Goal: Information Seeking & Learning: Understand process/instructions

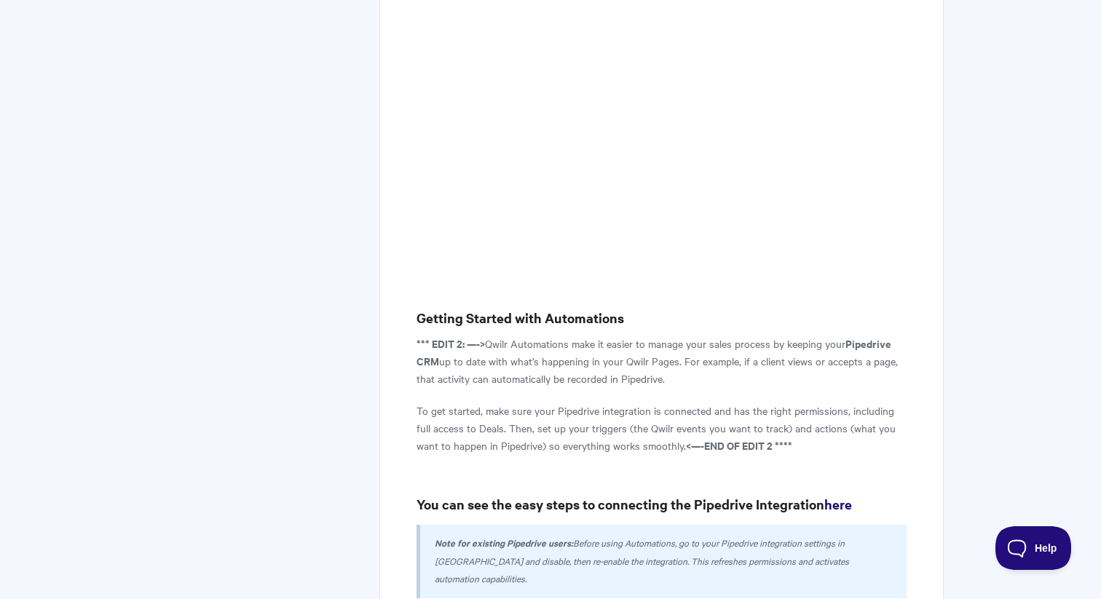
scroll to position [523, 0]
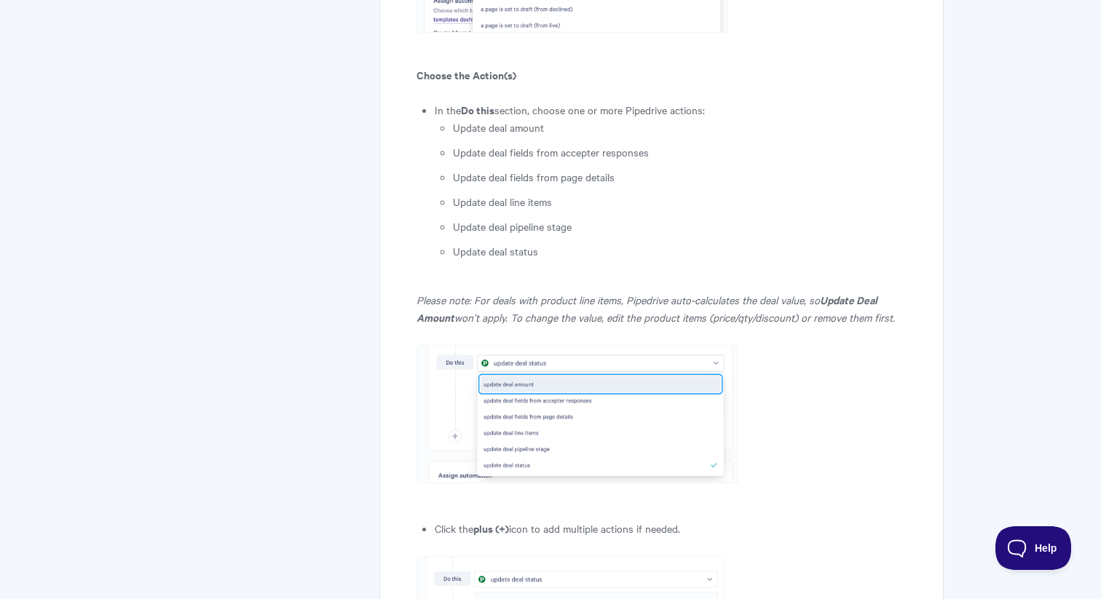
scroll to position [2183, 0]
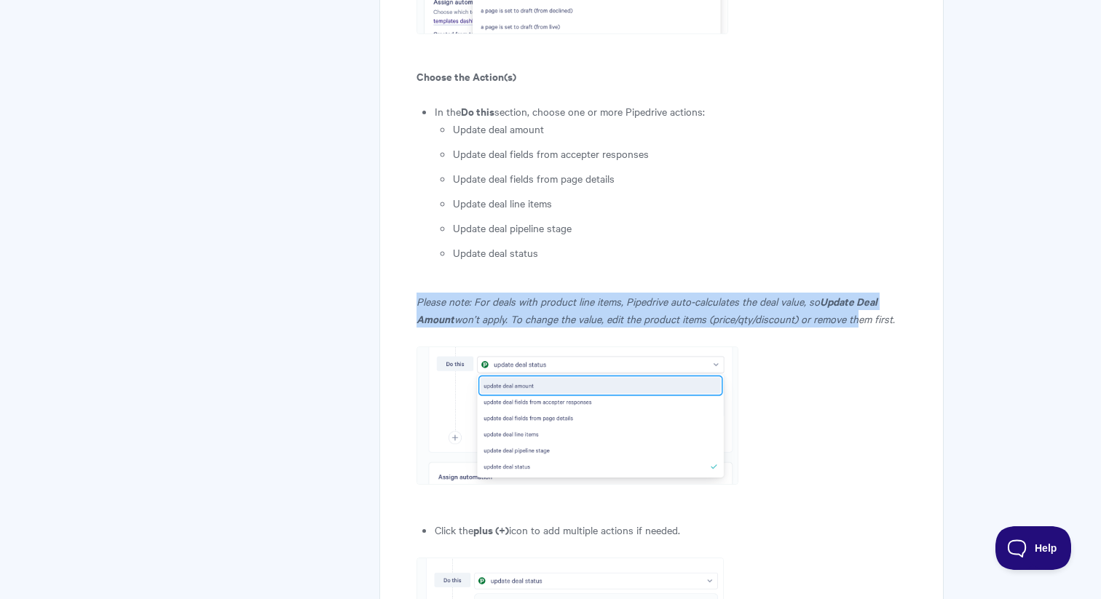
drag, startPoint x: 417, startPoint y: 249, endPoint x: 853, endPoint y: 269, distance: 435.9
click at [853, 293] on p "Please note: For deals with product line items, Pipedrive auto-calculates the d…" at bounding box center [662, 310] width 490 height 35
click at [896, 293] on p "Please note: For deals with product line items, Pipedrive auto-calculates the d…" at bounding box center [662, 310] width 490 height 35
copy p "Please note: For deals with product line items, Pipedrive auto-calculates the d…"
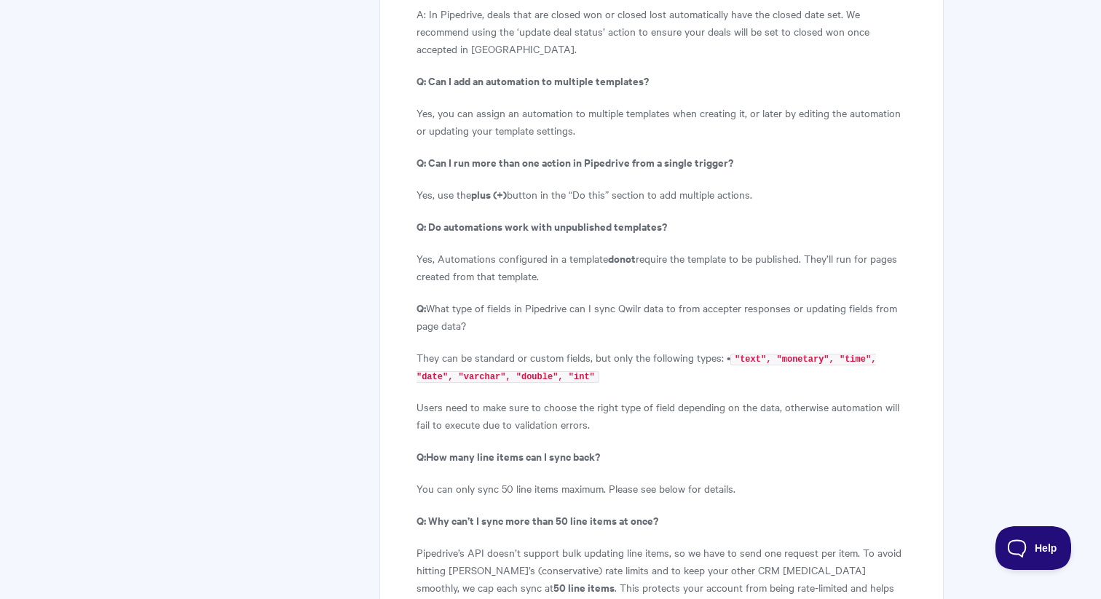
scroll to position [4092, 0]
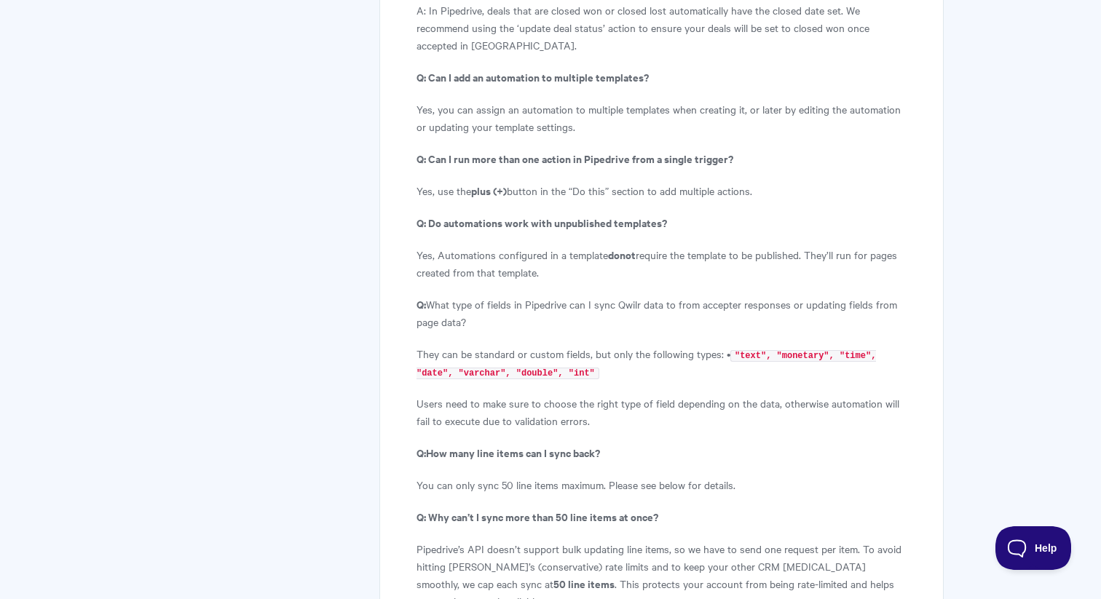
drag, startPoint x: 417, startPoint y: 170, endPoint x: 540, endPoint y: 225, distance: 134.9
copy article "Q: Do automations work with unpublished templates? Yes, Automations configured …"
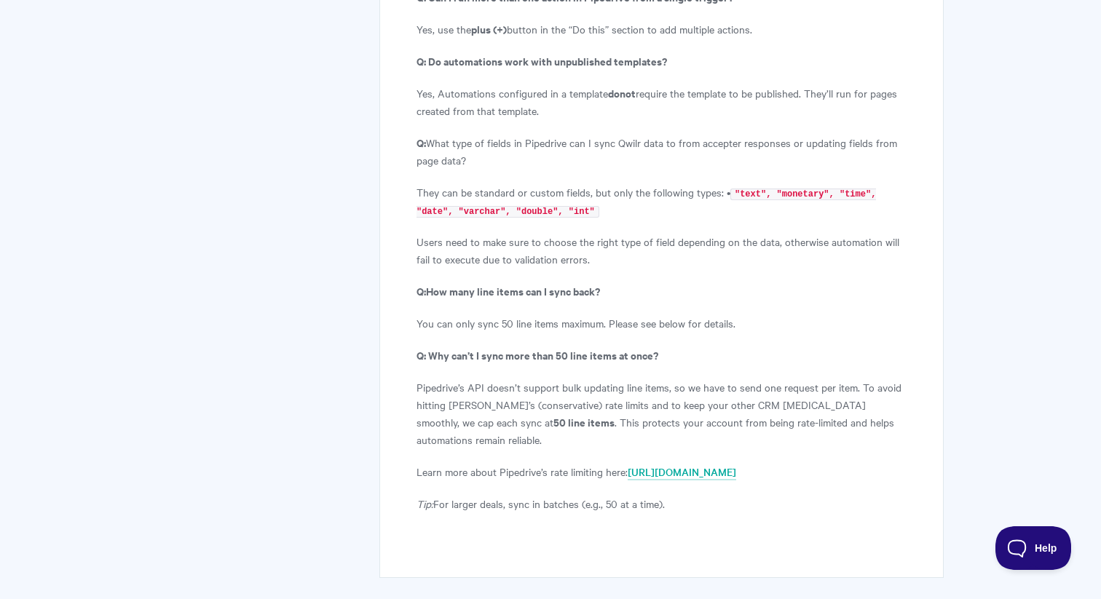
scroll to position [4301, 0]
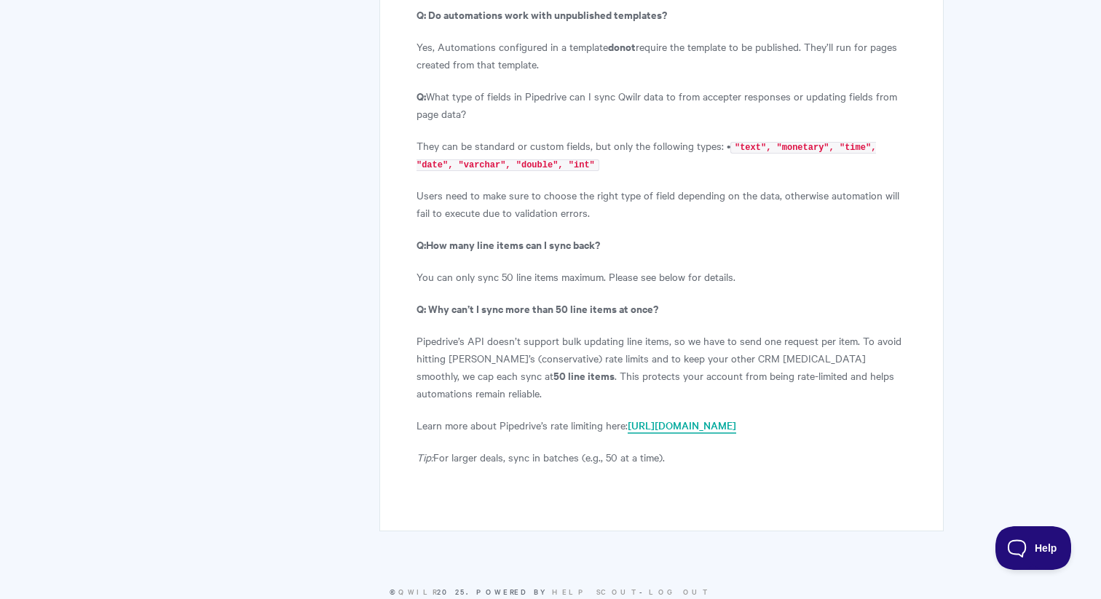
click at [722, 418] on link "[URL][DOMAIN_NAME]" at bounding box center [682, 426] width 108 height 16
drag, startPoint x: 417, startPoint y: 424, endPoint x: 703, endPoint y: 436, distance: 286.4
copy p "Tip: For larger deals, sync in batches (e.g., 50 at a time)."
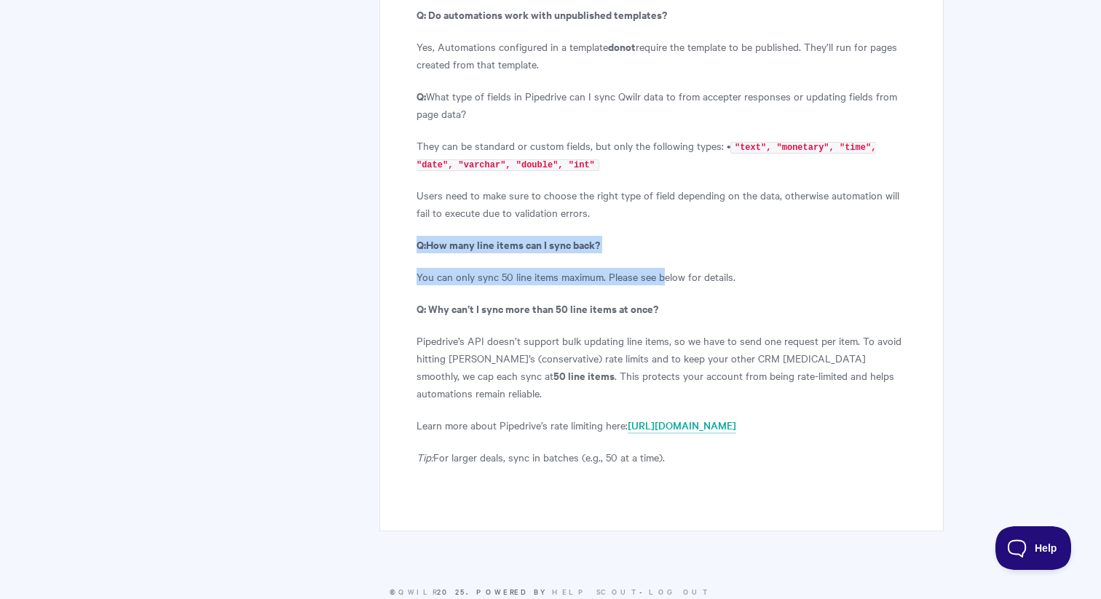
drag, startPoint x: 417, startPoint y: 192, endPoint x: 664, endPoint y: 228, distance: 249.4
click at [744, 268] on p "You can only sync 50 line items maximum. Please see below for details." at bounding box center [662, 276] width 490 height 17
copy article "Q: How many line items can I sync back? You can only sync 50 line items maximum…"
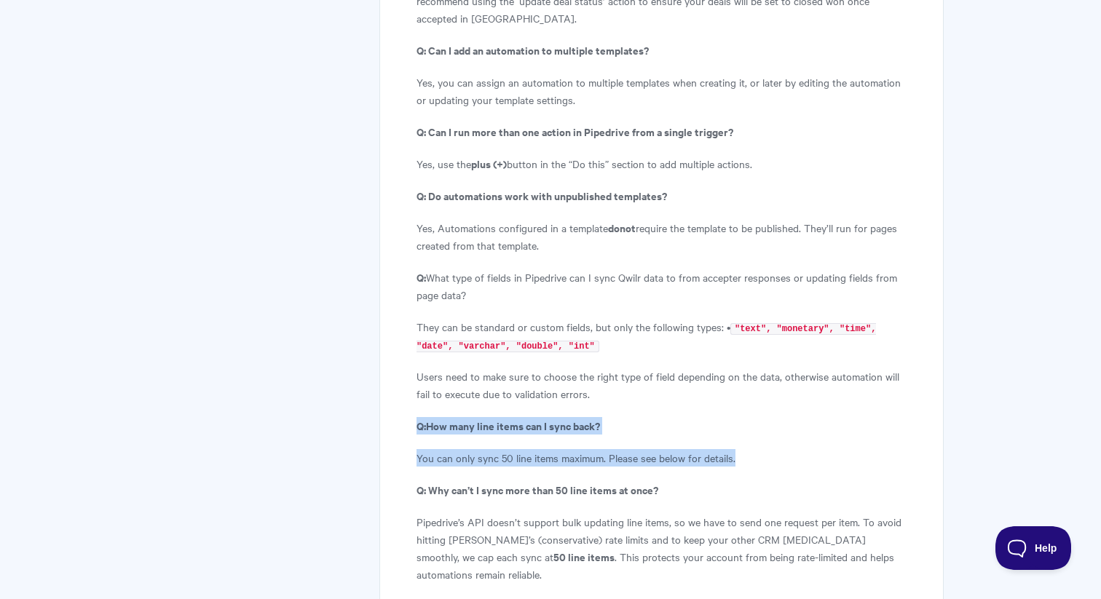
scroll to position [4022, 0]
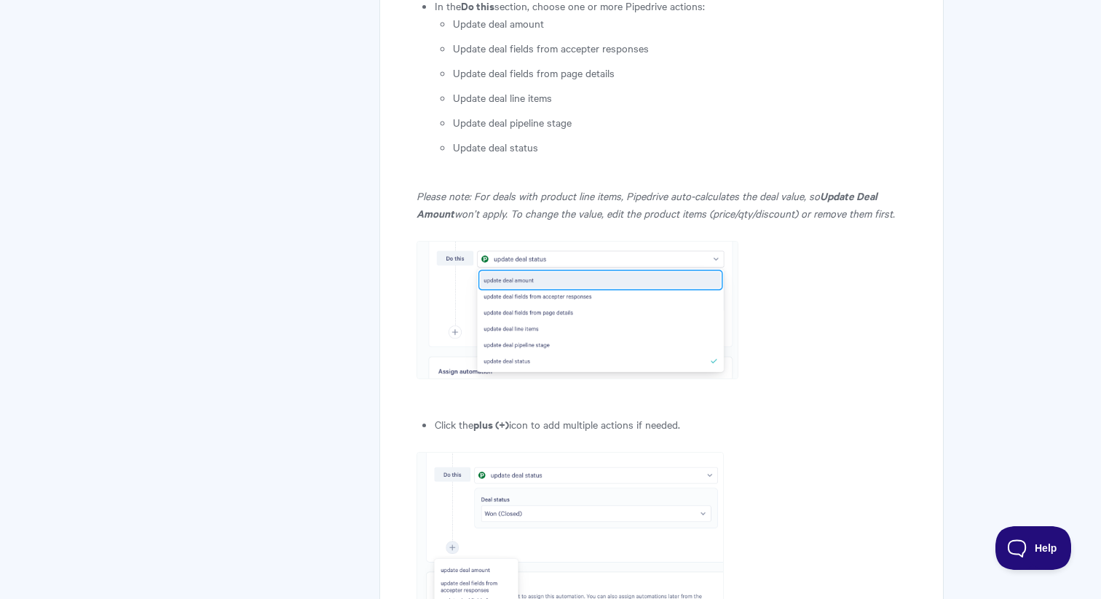
scroll to position [2305, 0]
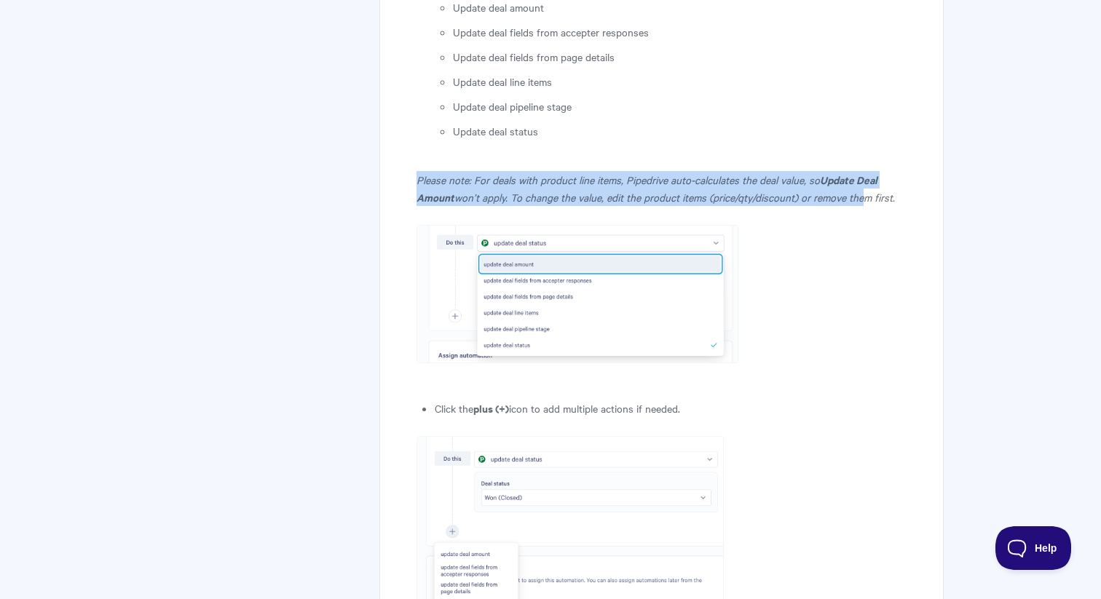
drag, startPoint x: 418, startPoint y: 123, endPoint x: 859, endPoint y: 142, distance: 441.7
click at [859, 171] on p "Please note: For deals with product line items, Pipedrive auto-calculates the d…" at bounding box center [662, 188] width 490 height 35
click at [899, 171] on p "Please note: For deals with product line items, Pipedrive auto-calculates the d…" at bounding box center [662, 188] width 490 height 35
copy p "Please note: For deals with product line items, Pipedrive auto-calculates the d…"
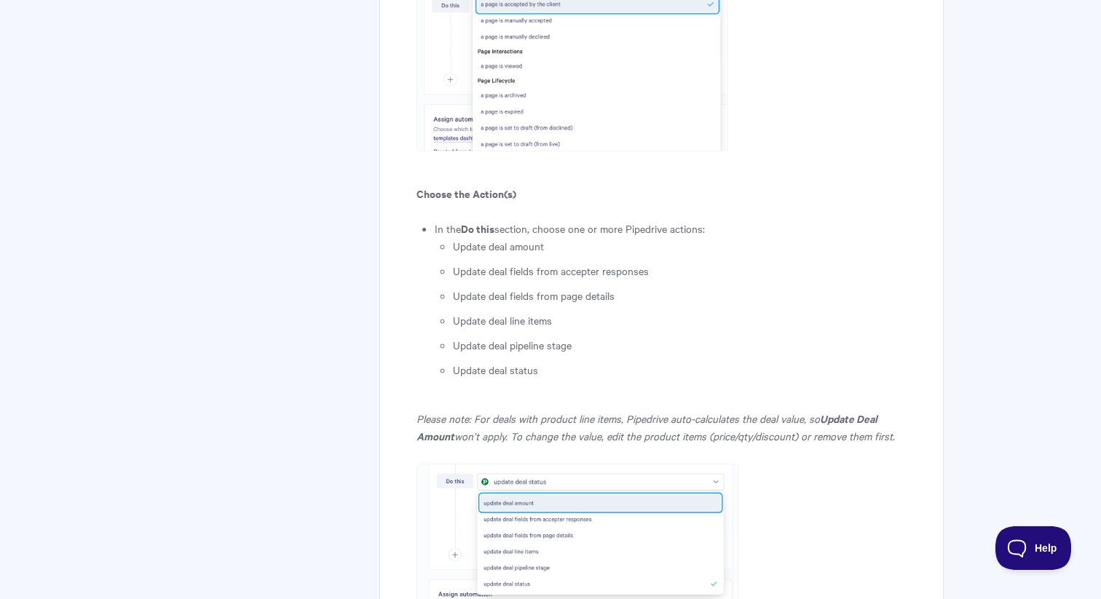
scroll to position [2070, 0]
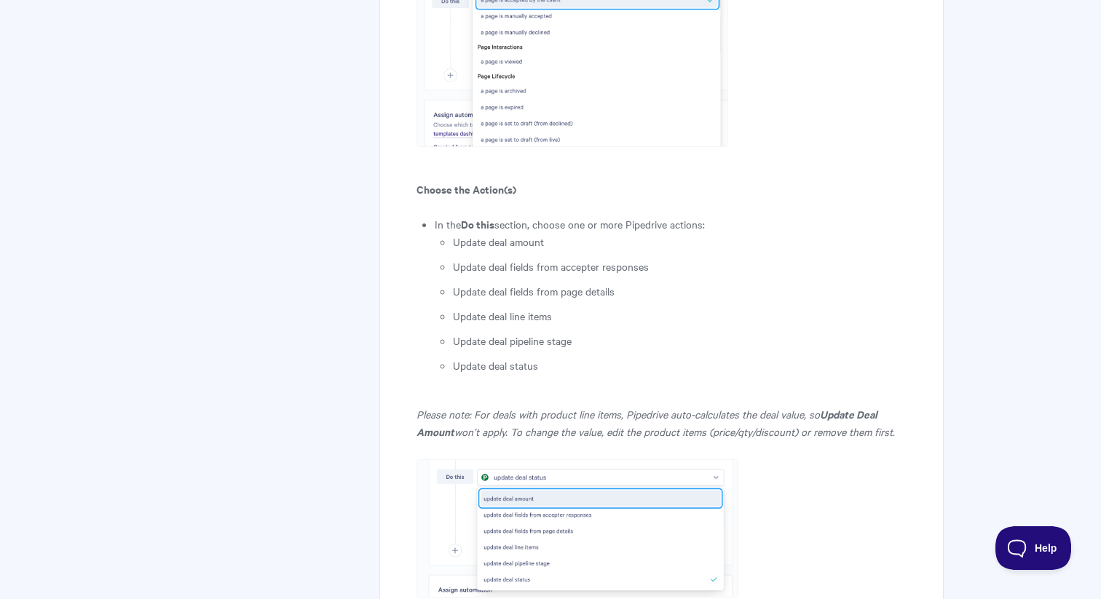
click at [749, 248] on ul "Update deal amount Update deal fields from accepter responses Update deal field…" at bounding box center [680, 303] width 454 height 141
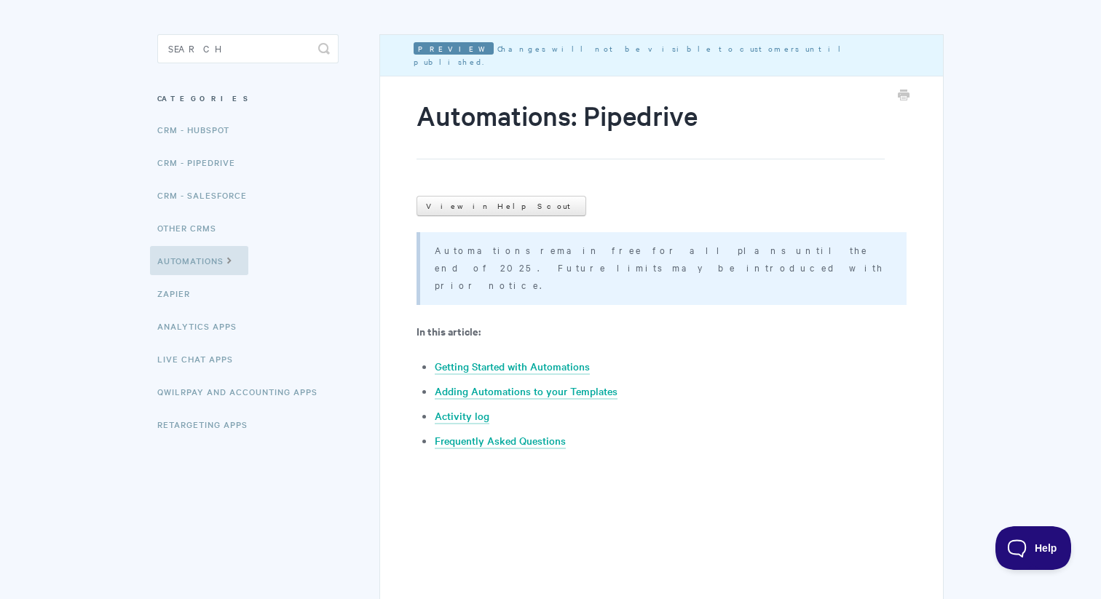
scroll to position [0, 0]
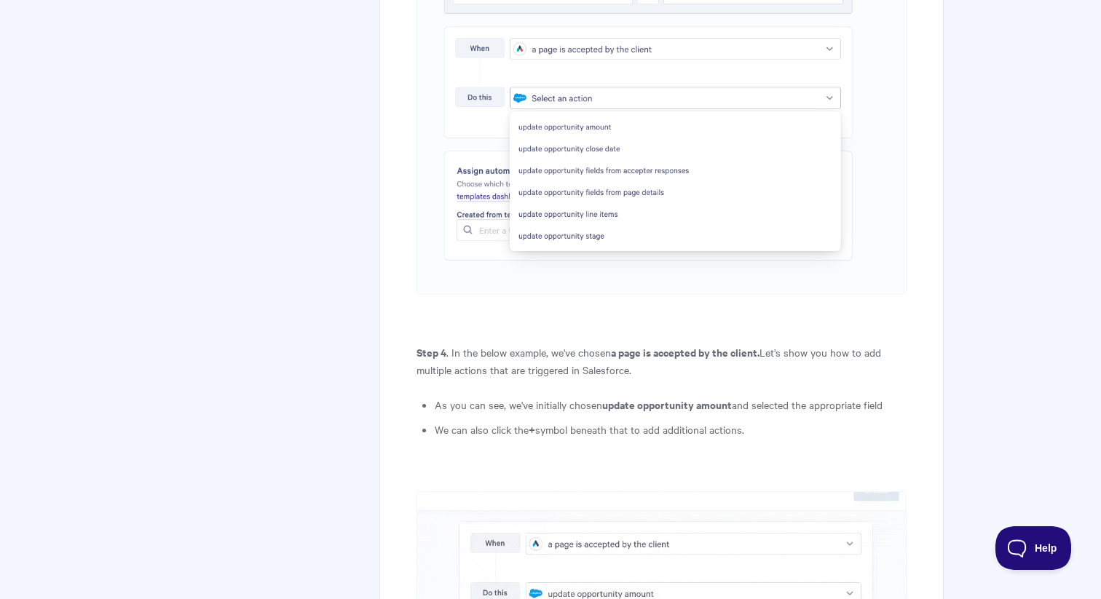
scroll to position [7088, 0]
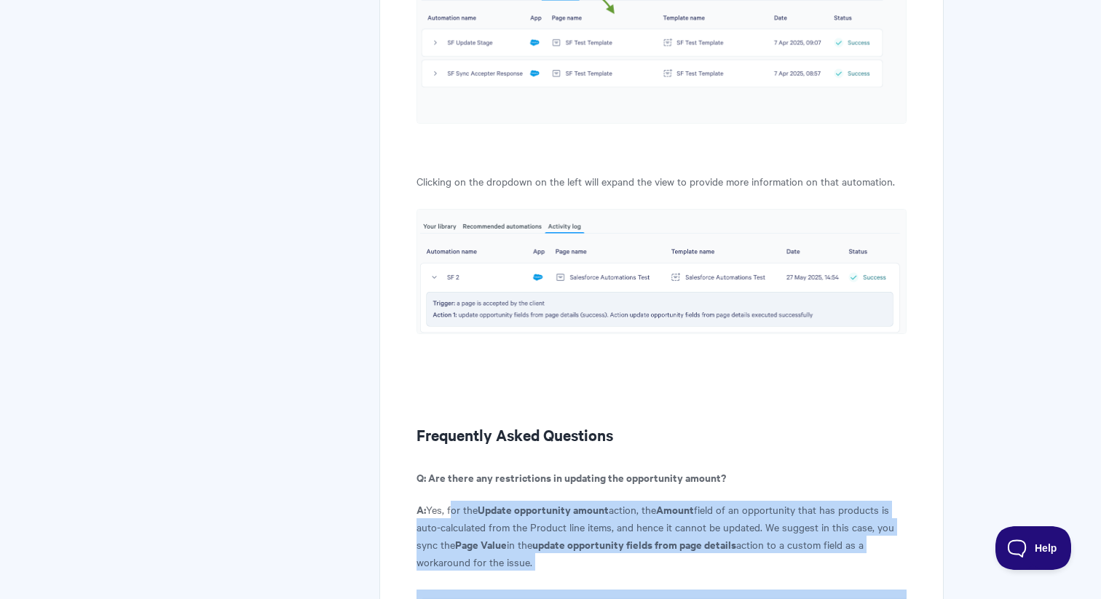
drag, startPoint x: 449, startPoint y: 327, endPoint x: 553, endPoint y: 395, distance: 123.6
copy article "for the Update opportunity amount action, the Amount field of an opportunity th…"
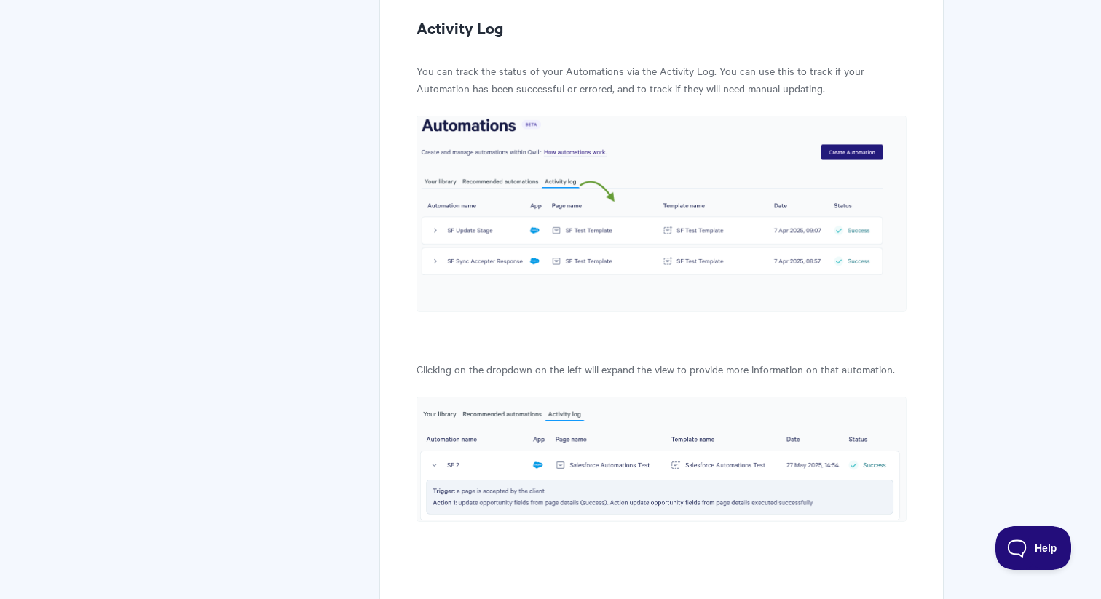
scroll to position [6878, 0]
